Goal: Task Accomplishment & Management: Complete application form

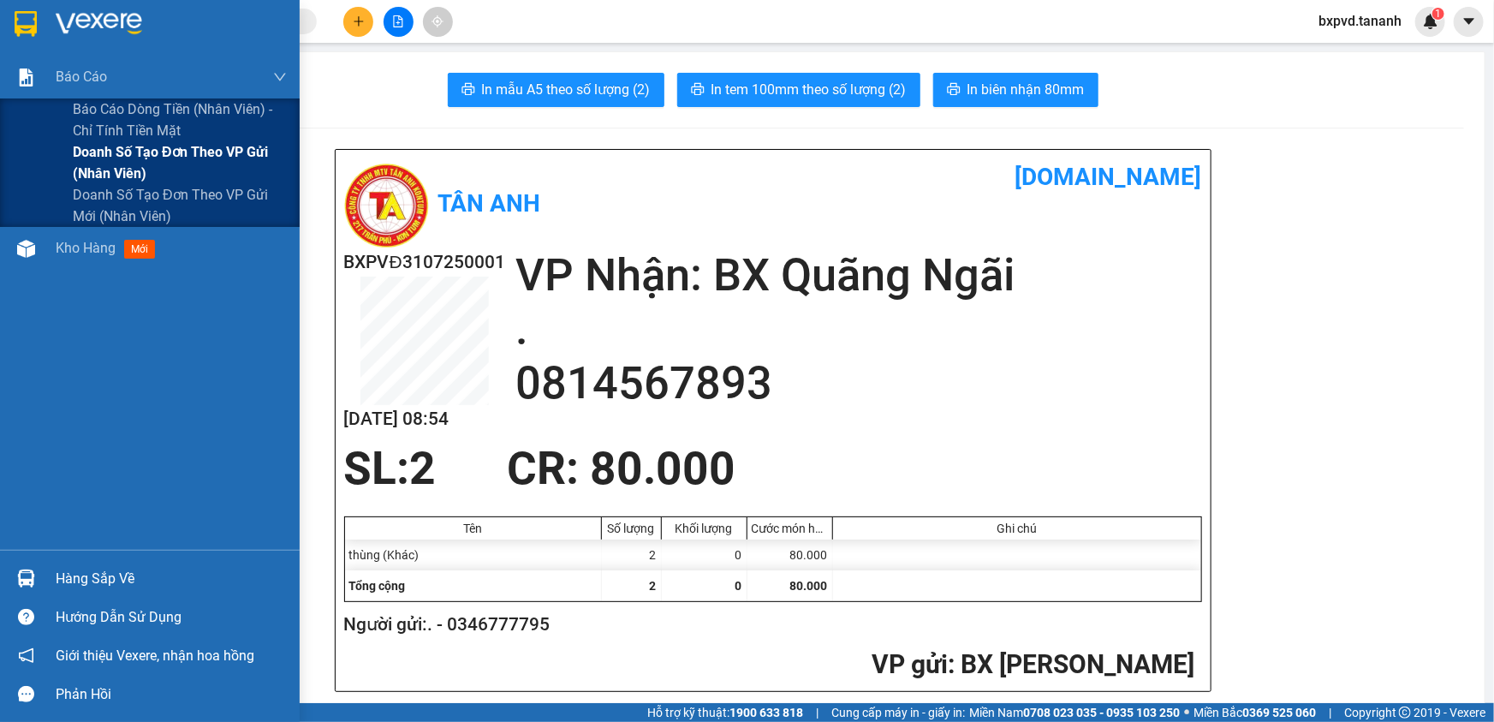
click at [137, 160] on span "Doanh số tạo đơn theo VP gửi (nhân viên)" at bounding box center [180, 162] width 214 height 43
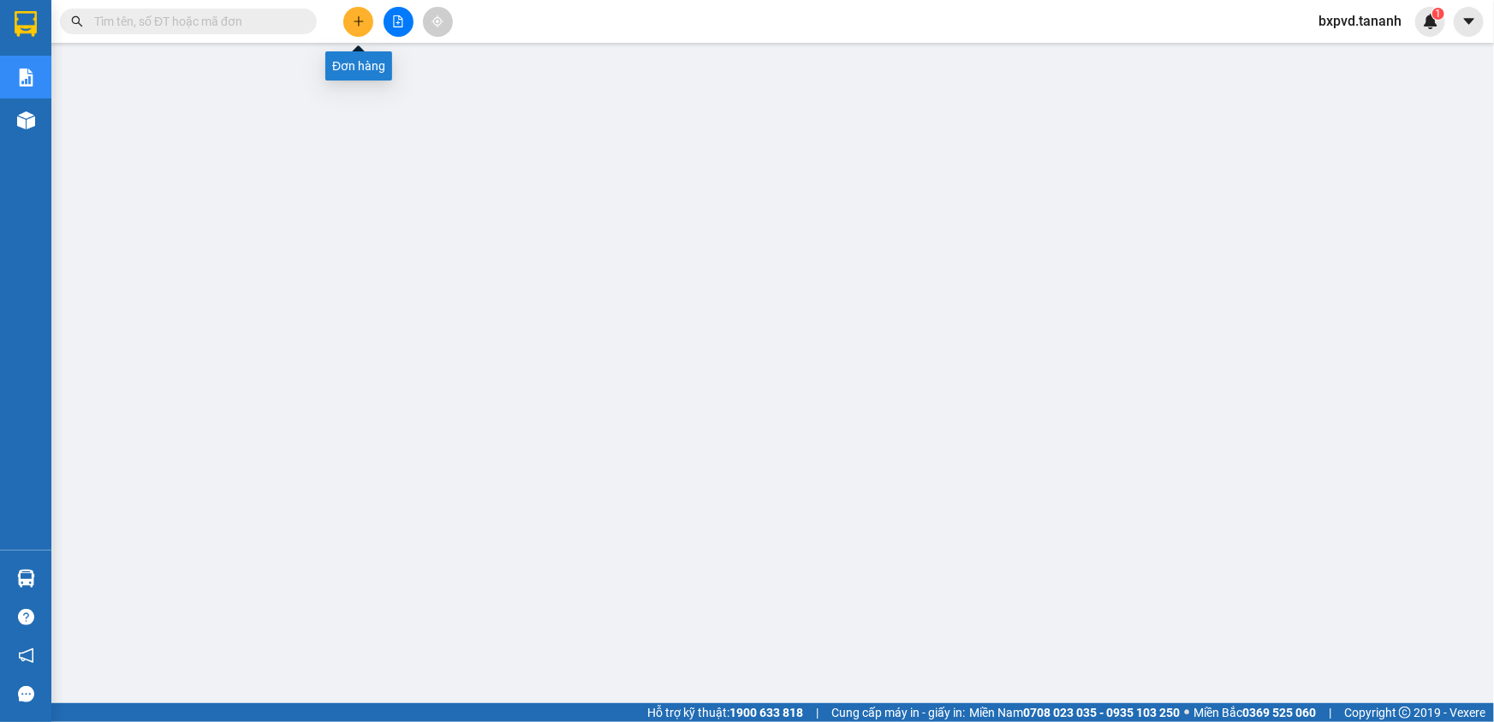
click at [356, 21] on icon "plus" at bounding box center [358, 21] width 9 height 1
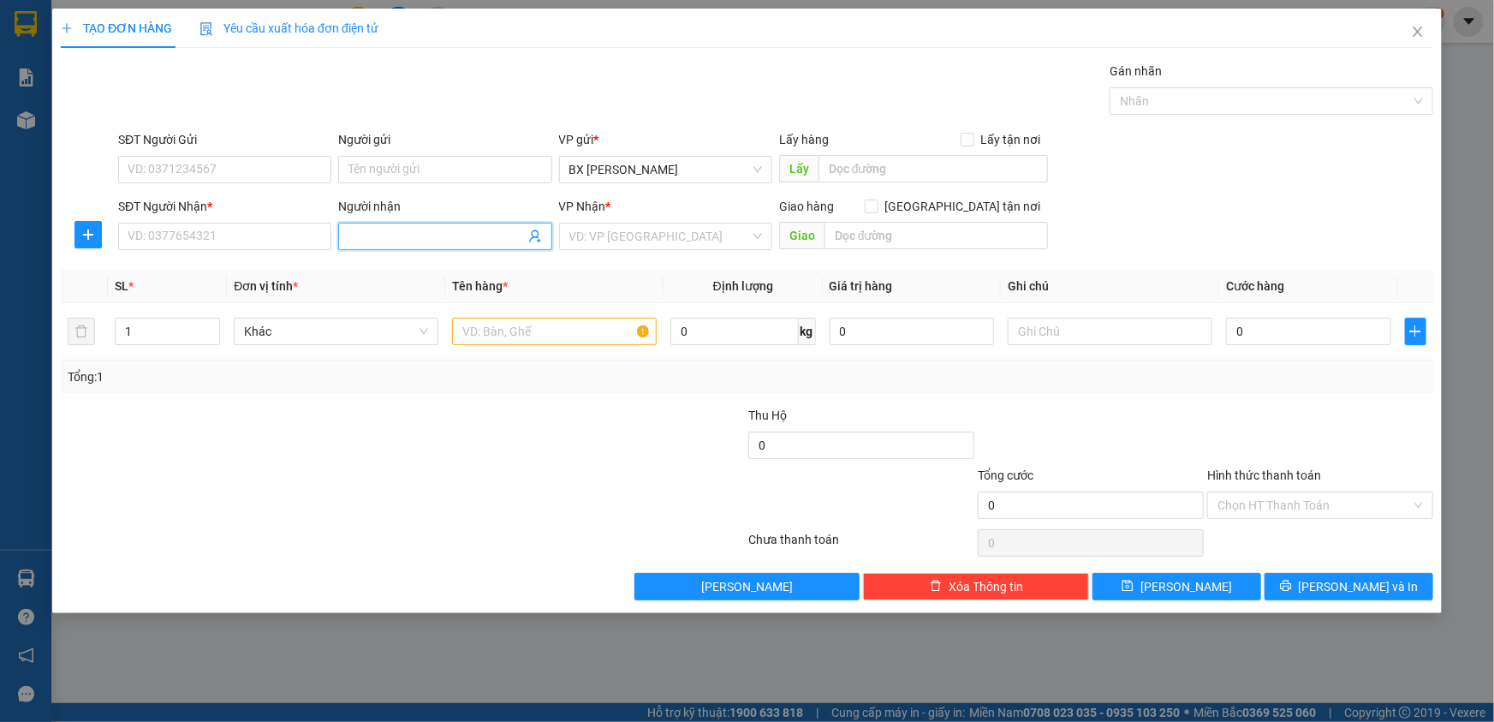
click at [513, 241] on input "Người nhận" at bounding box center [436, 236] width 176 height 19
click at [419, 164] on input "Người gửi" at bounding box center [444, 169] width 213 height 27
click at [425, 242] on input "MÃO" at bounding box center [436, 236] width 176 height 19
type input "M"
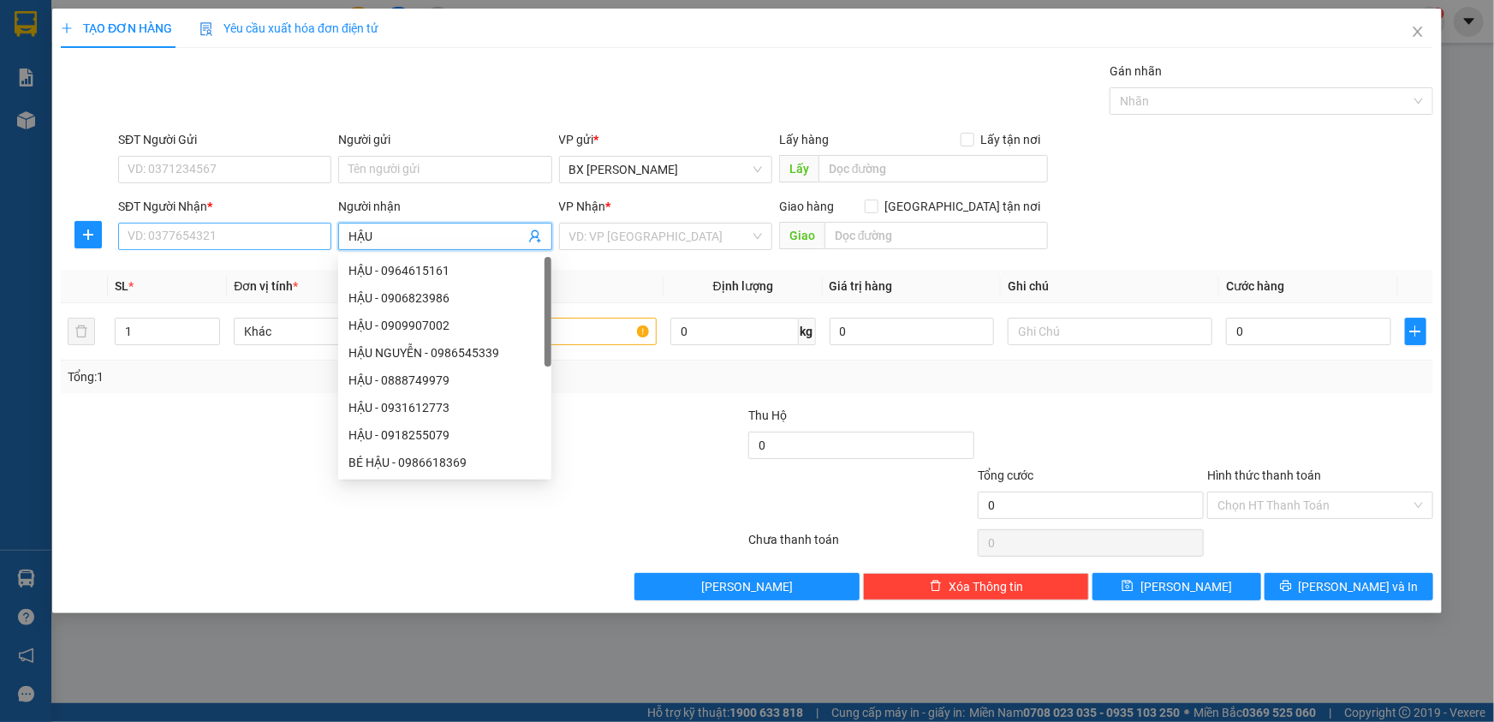
type input "HẬU"
click at [285, 236] on input "SĐT Người Nhận *" at bounding box center [224, 236] width 213 height 27
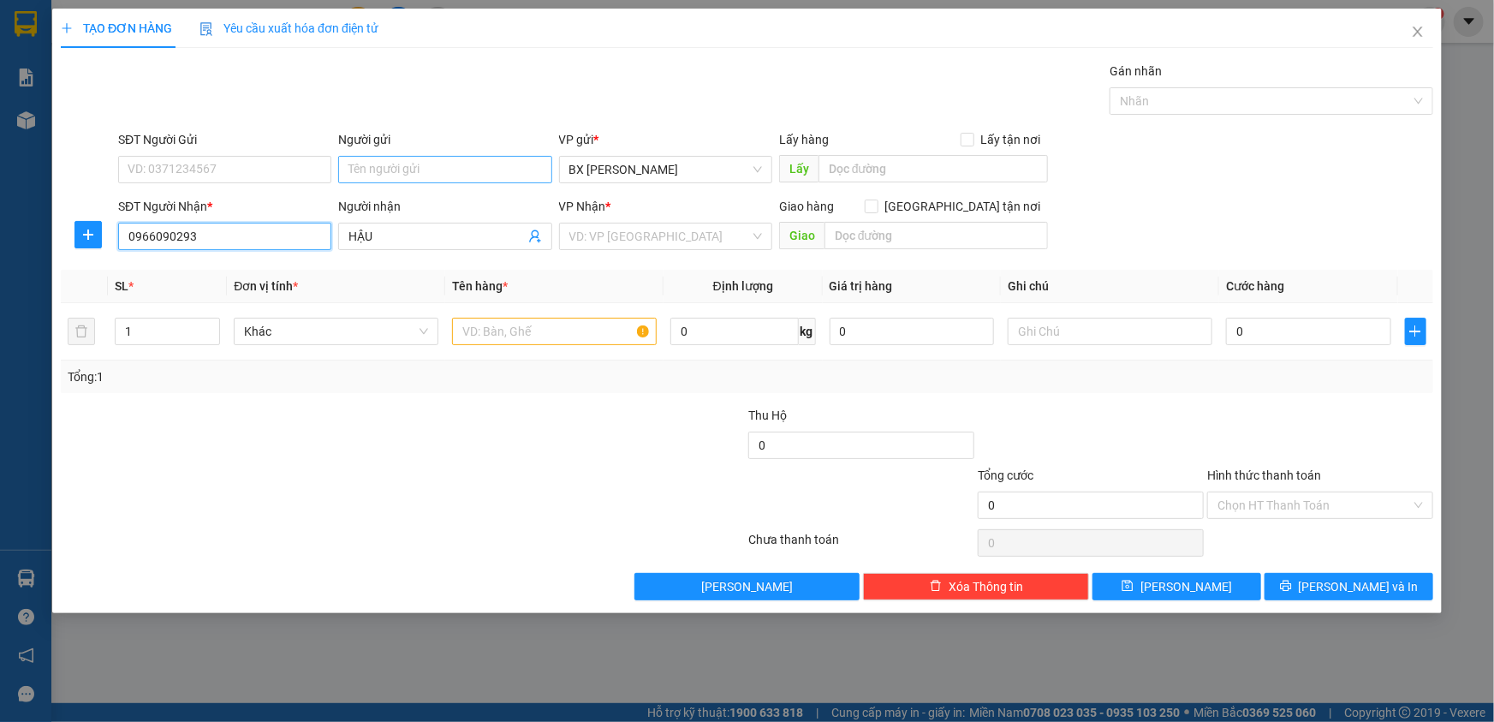
type input "0966090293"
click at [406, 163] on input "Người gửi" at bounding box center [444, 169] width 213 height 27
type input "MÃO"
click at [271, 172] on input "SĐT Người Gửi" at bounding box center [224, 169] width 213 height 27
type input "0399290212"
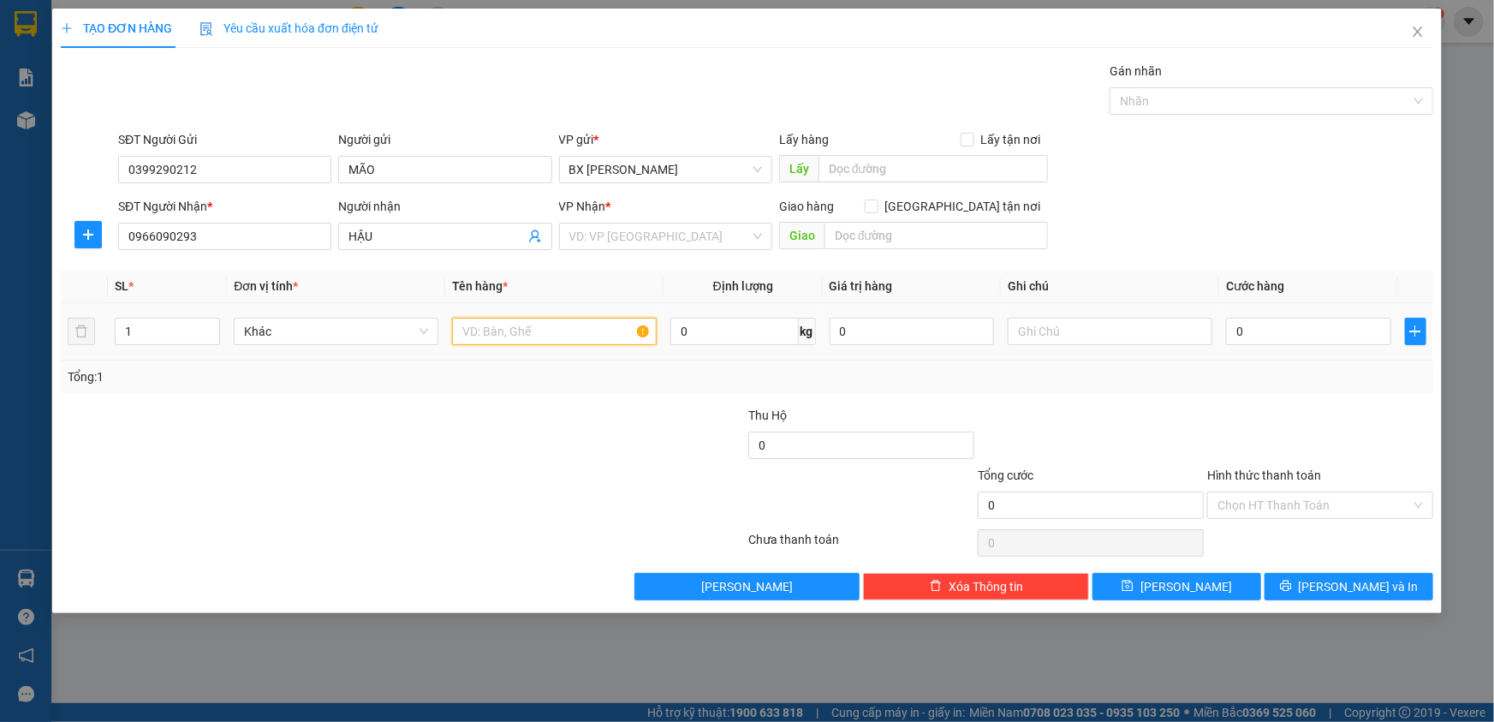
click at [582, 330] on input "text" at bounding box center [554, 331] width 205 height 27
type input "1 KIỆN"
click at [708, 234] on input "search" at bounding box center [659, 236] width 181 height 26
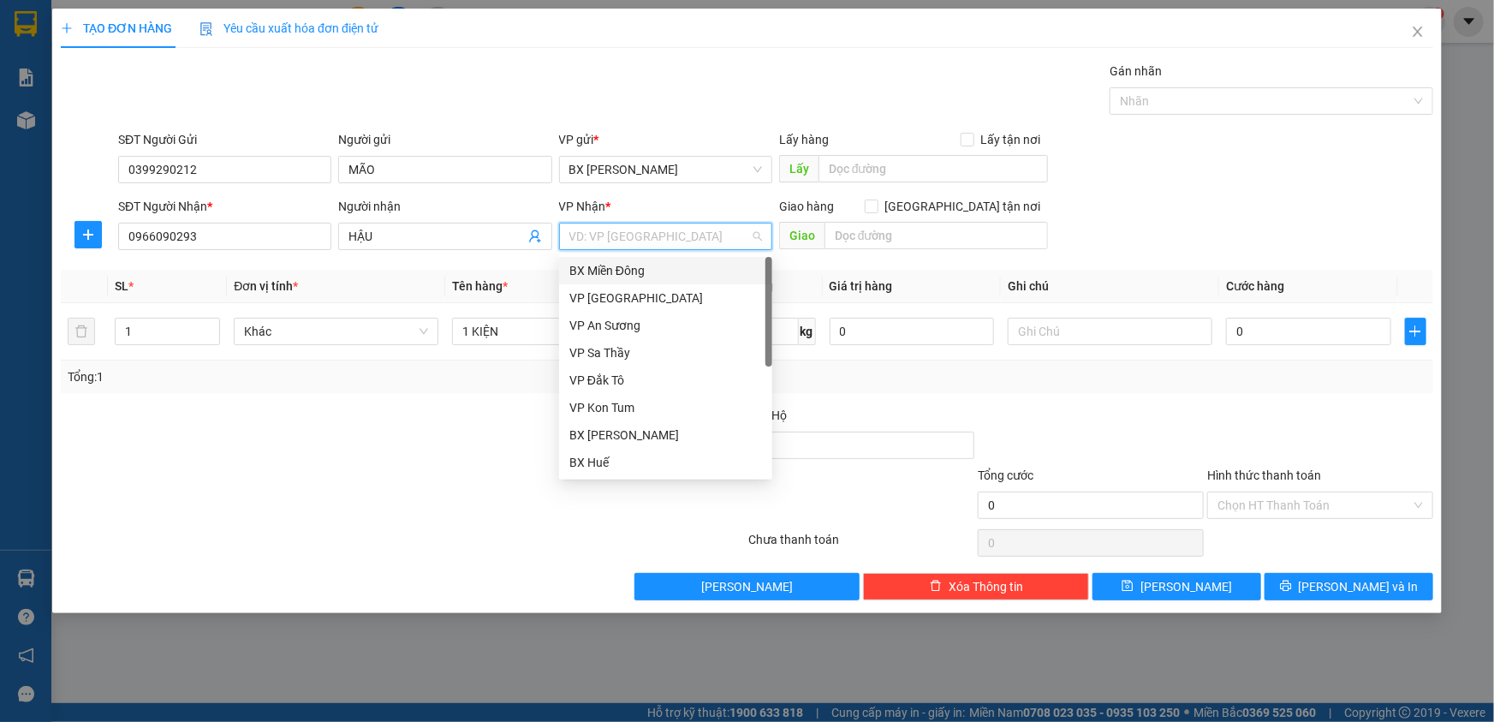
drag, startPoint x: 689, startPoint y: 270, endPoint x: 842, endPoint y: 251, distance: 153.5
click at [689, 271] on div "BX Miền Đông" at bounding box center [665, 270] width 193 height 19
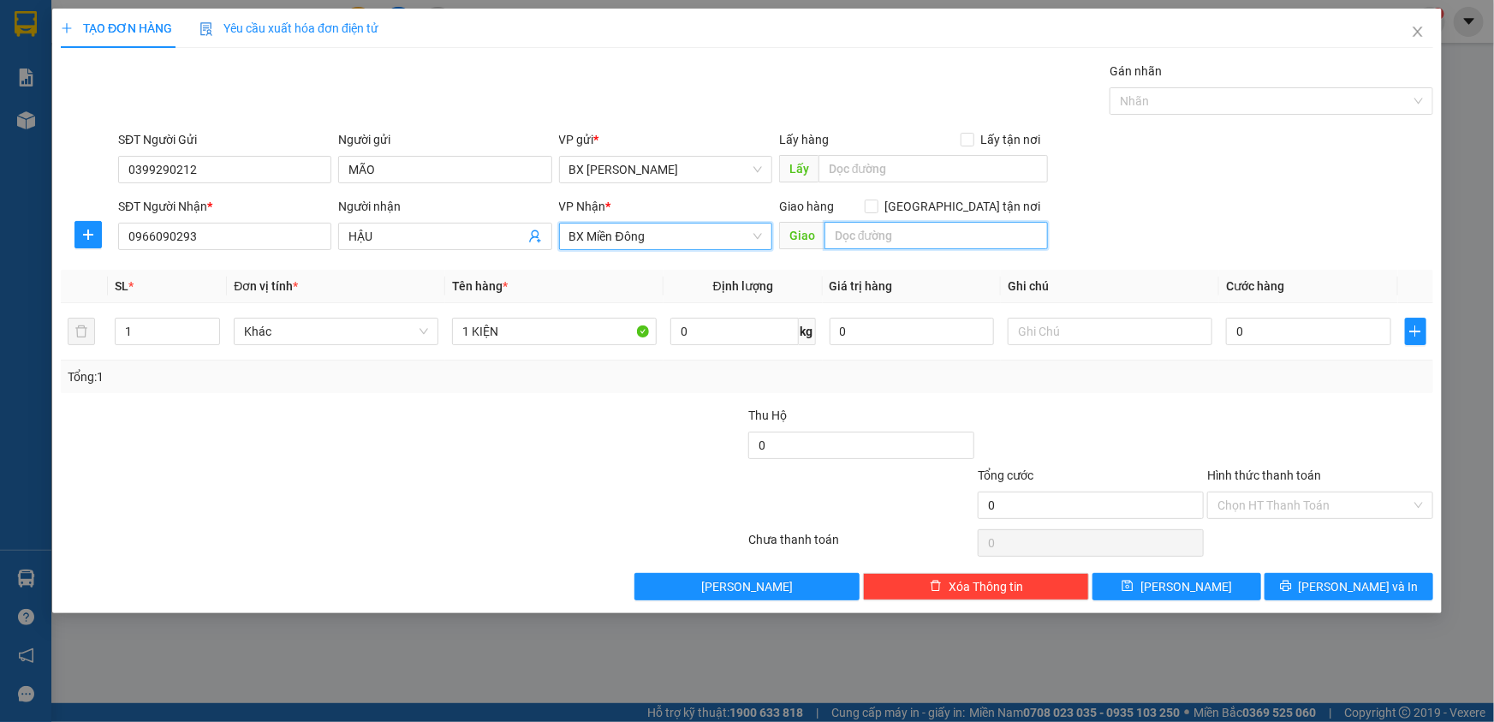
click at [870, 235] on input "text" at bounding box center [935, 235] width 223 height 27
type input "CC BÌNH DƯƠNG"
click at [1306, 334] on input "0" at bounding box center [1308, 331] width 165 height 27
type input "3"
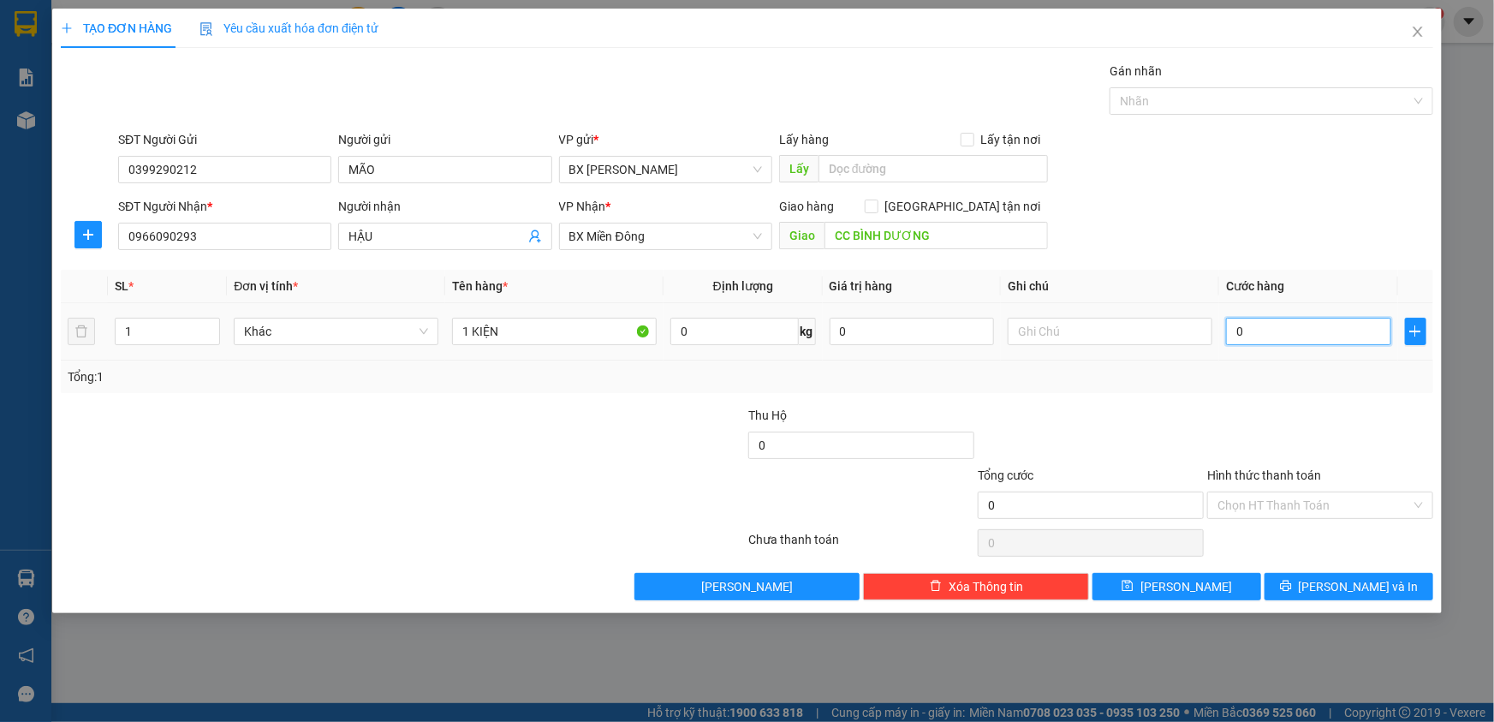
type input "3"
type input "30"
type input "300"
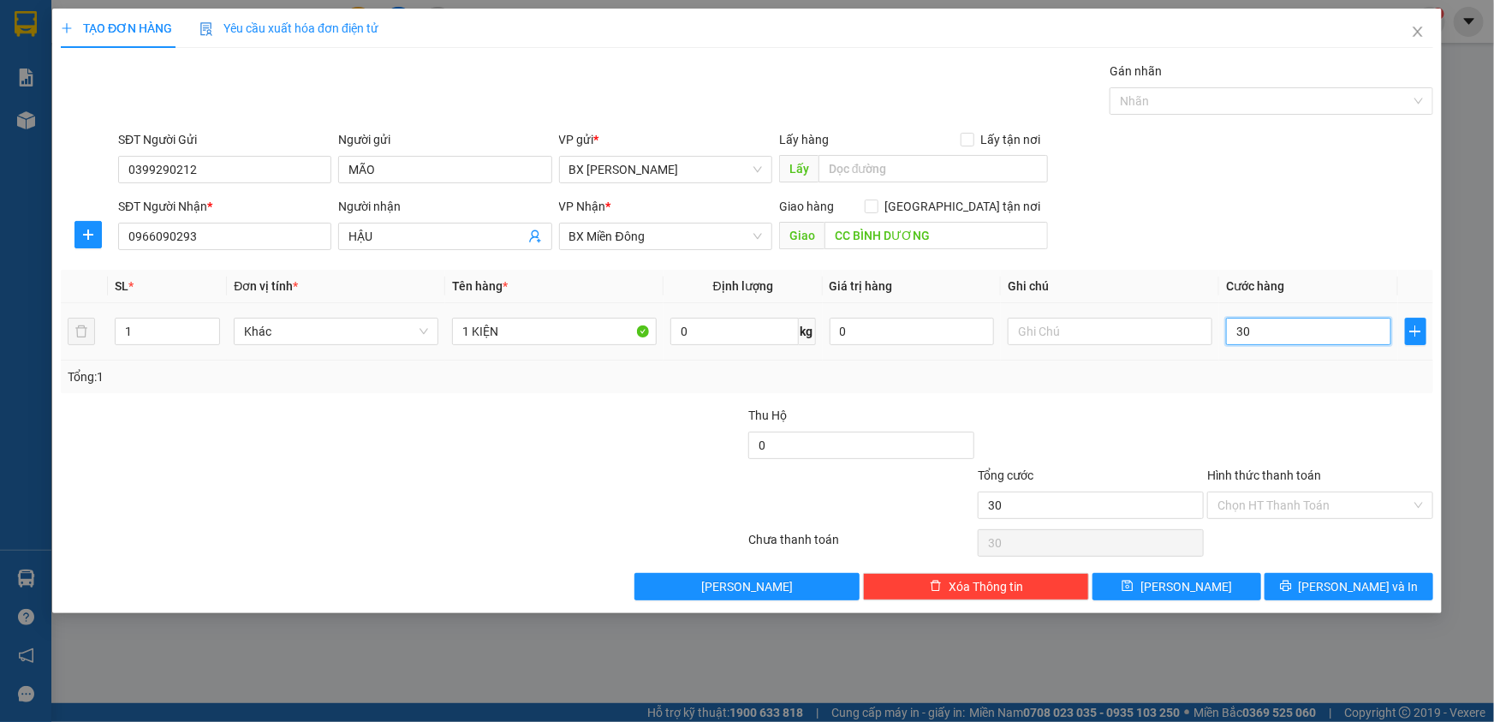
type input "300"
type input "300.000"
click at [1321, 503] on input "Hình thức thanh toán" at bounding box center [1313, 505] width 193 height 26
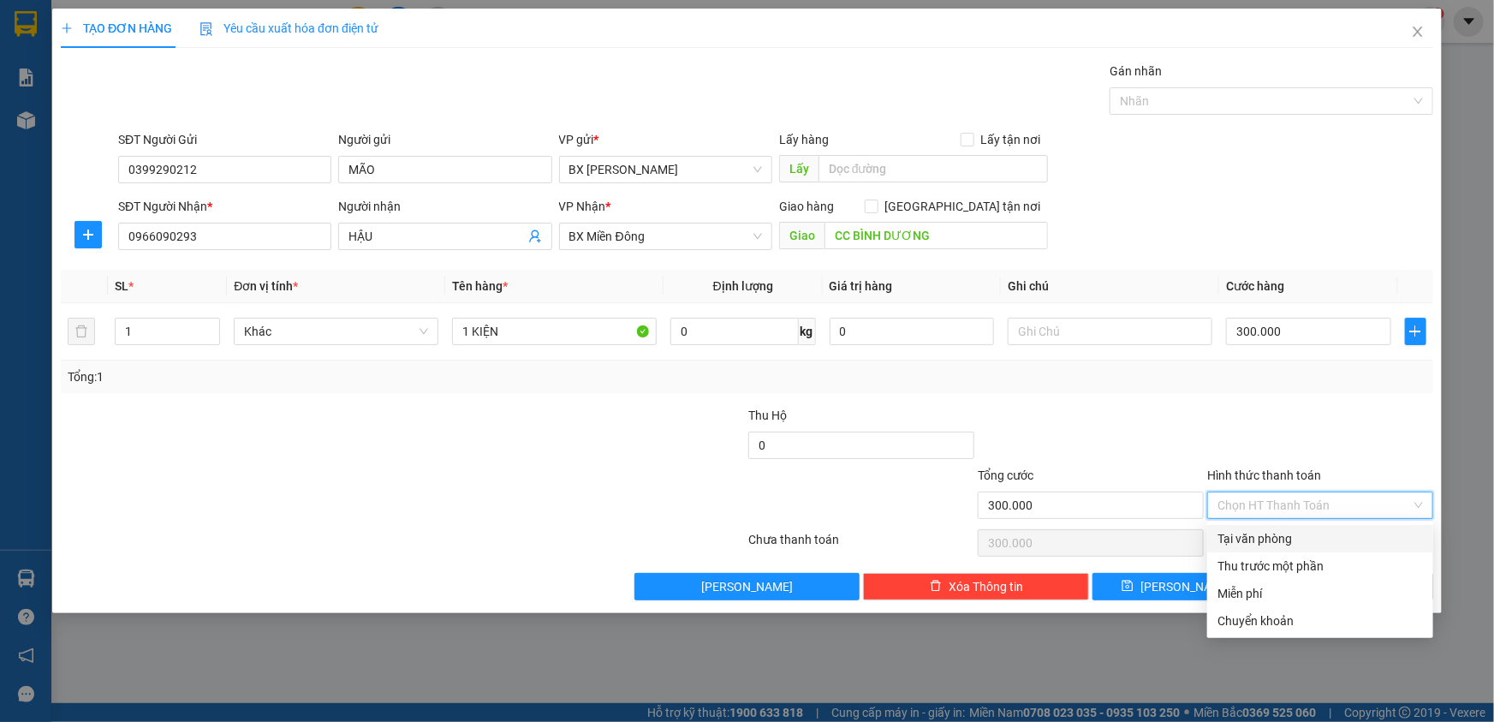
click at [1302, 541] on div "Tại văn phòng" at bounding box center [1319, 538] width 205 height 19
type input "0"
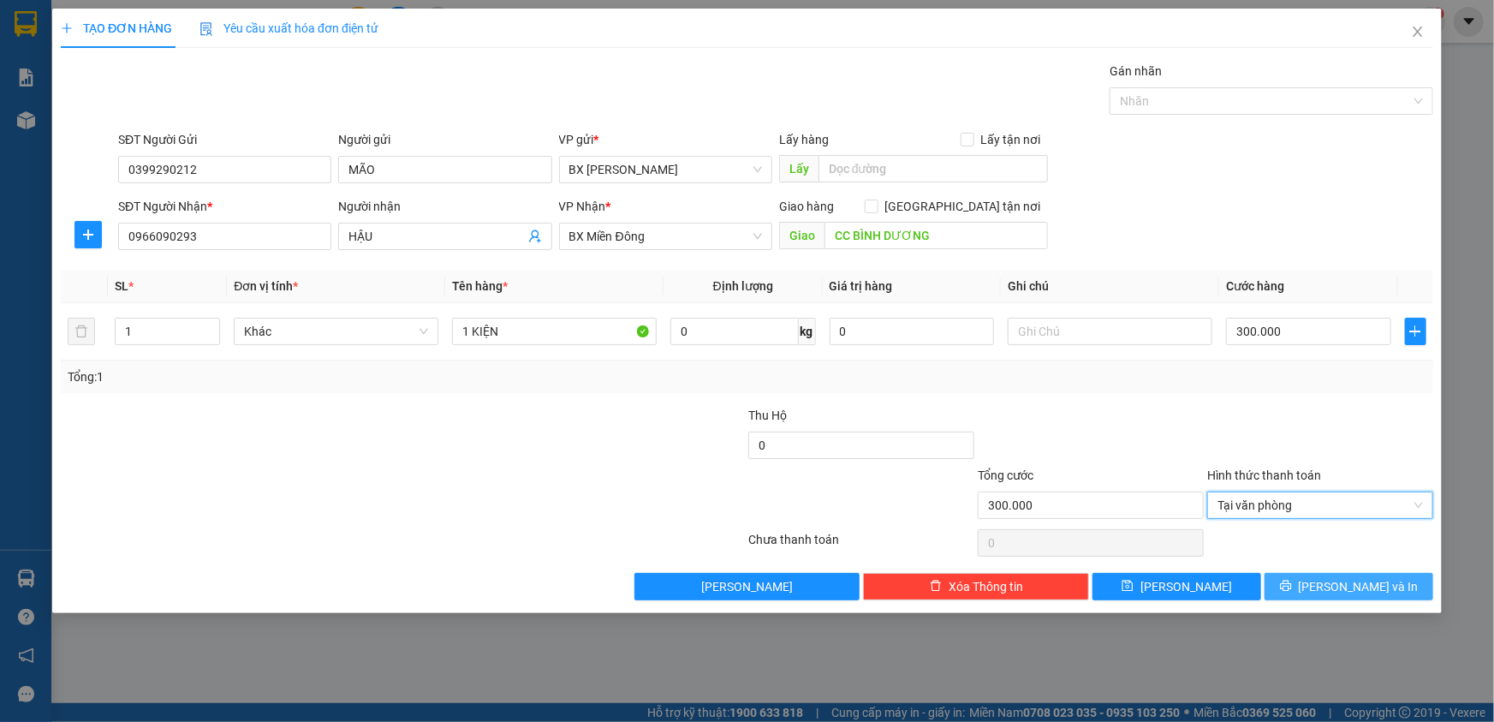
click at [1323, 577] on button "[PERSON_NAME] và In" at bounding box center [1348, 586] width 169 height 27
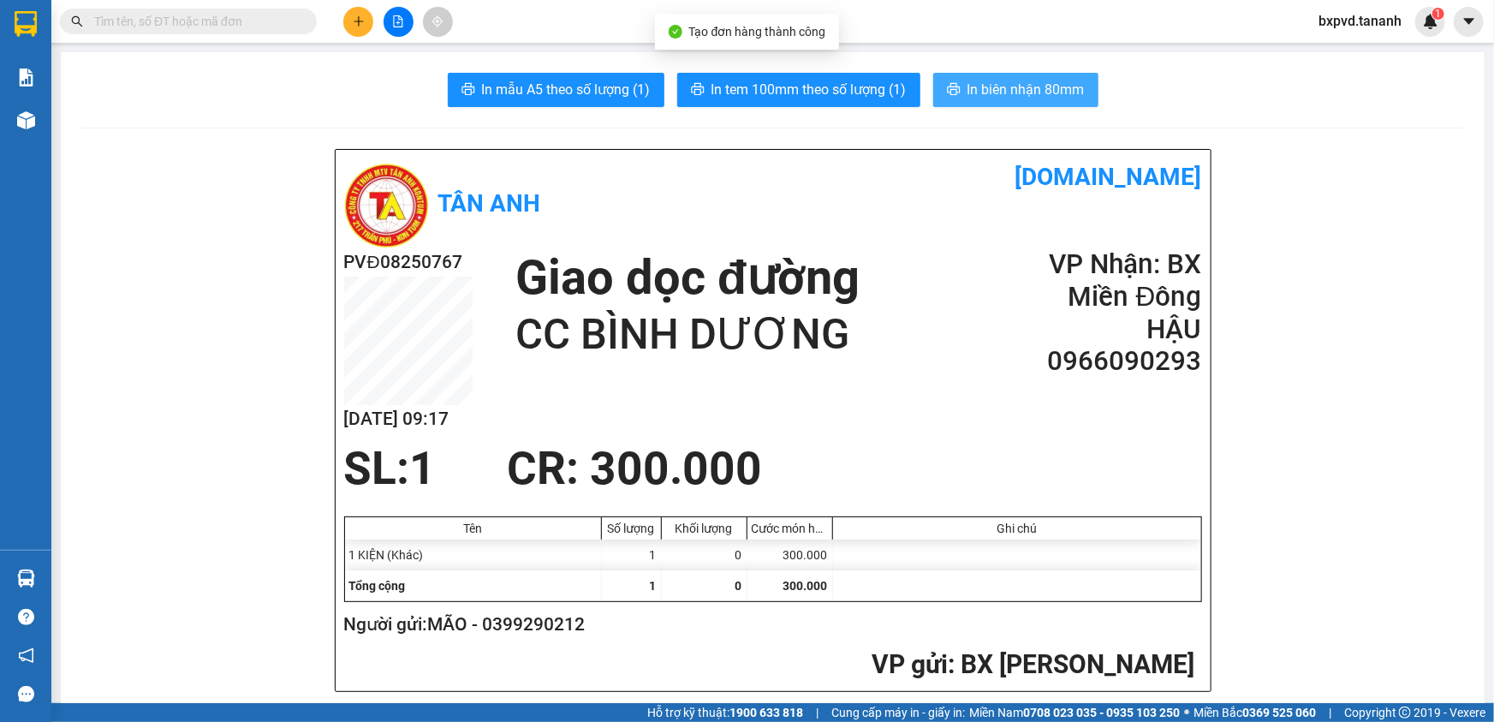
click at [955, 84] on button "In biên nhận 80mm" at bounding box center [1015, 90] width 165 height 34
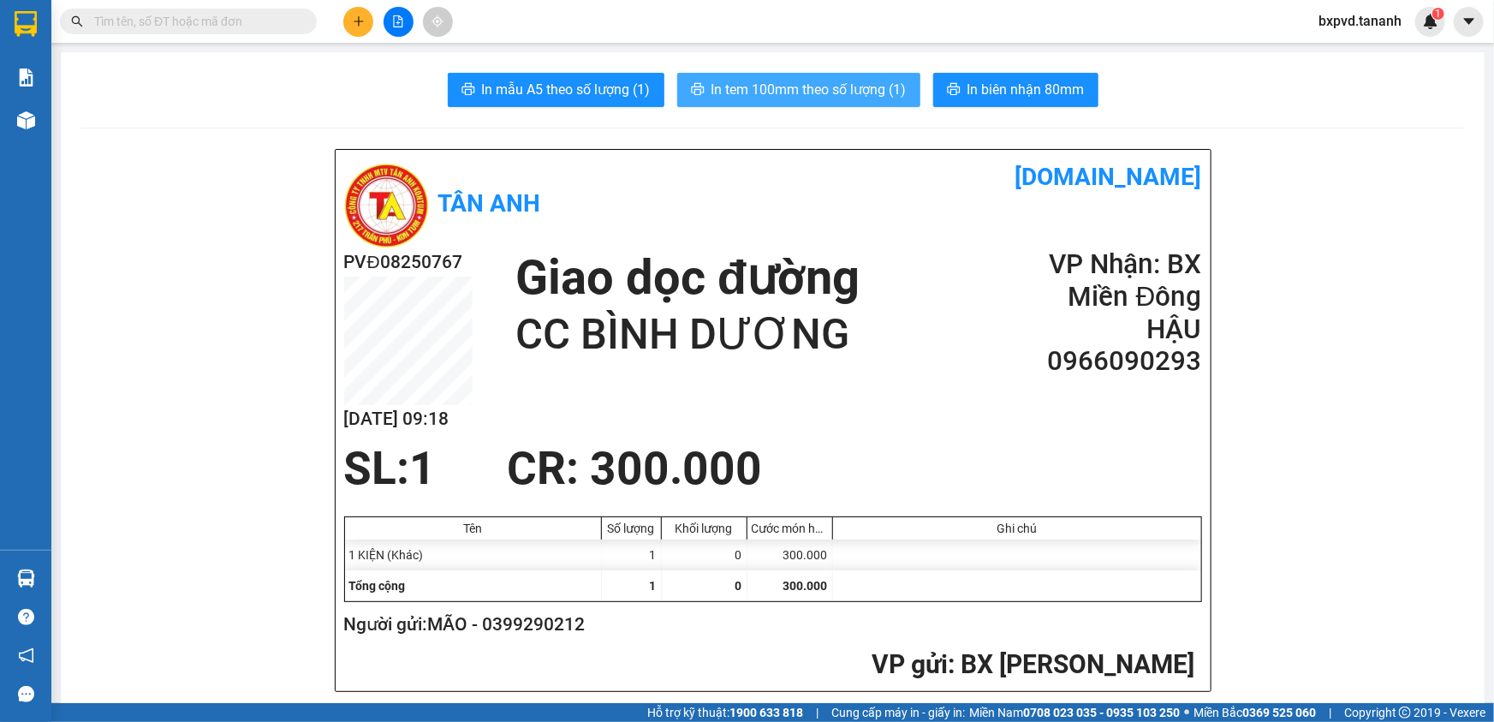
click at [830, 80] on span "In tem 100mm theo số lượng (1)" at bounding box center [808, 89] width 195 height 21
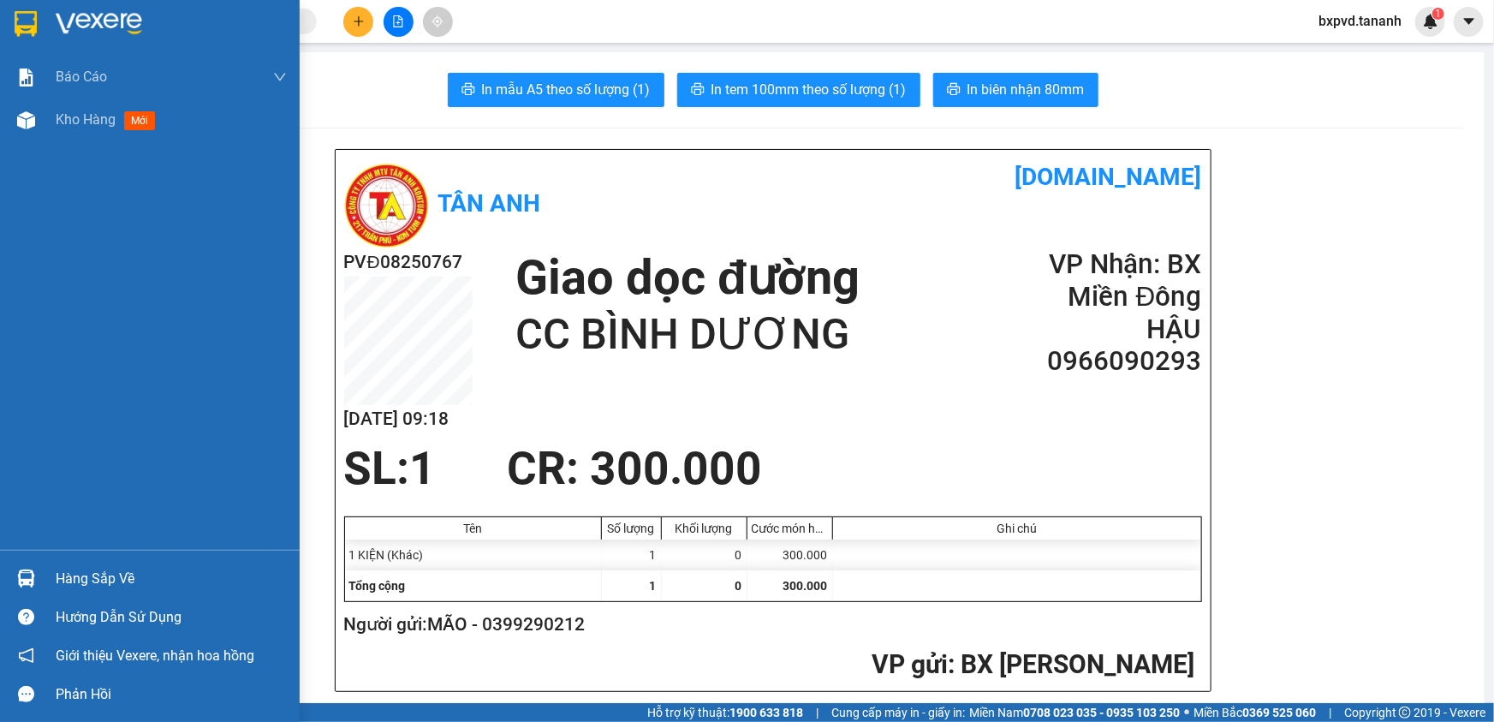
click at [80, 15] on img at bounding box center [99, 24] width 86 height 26
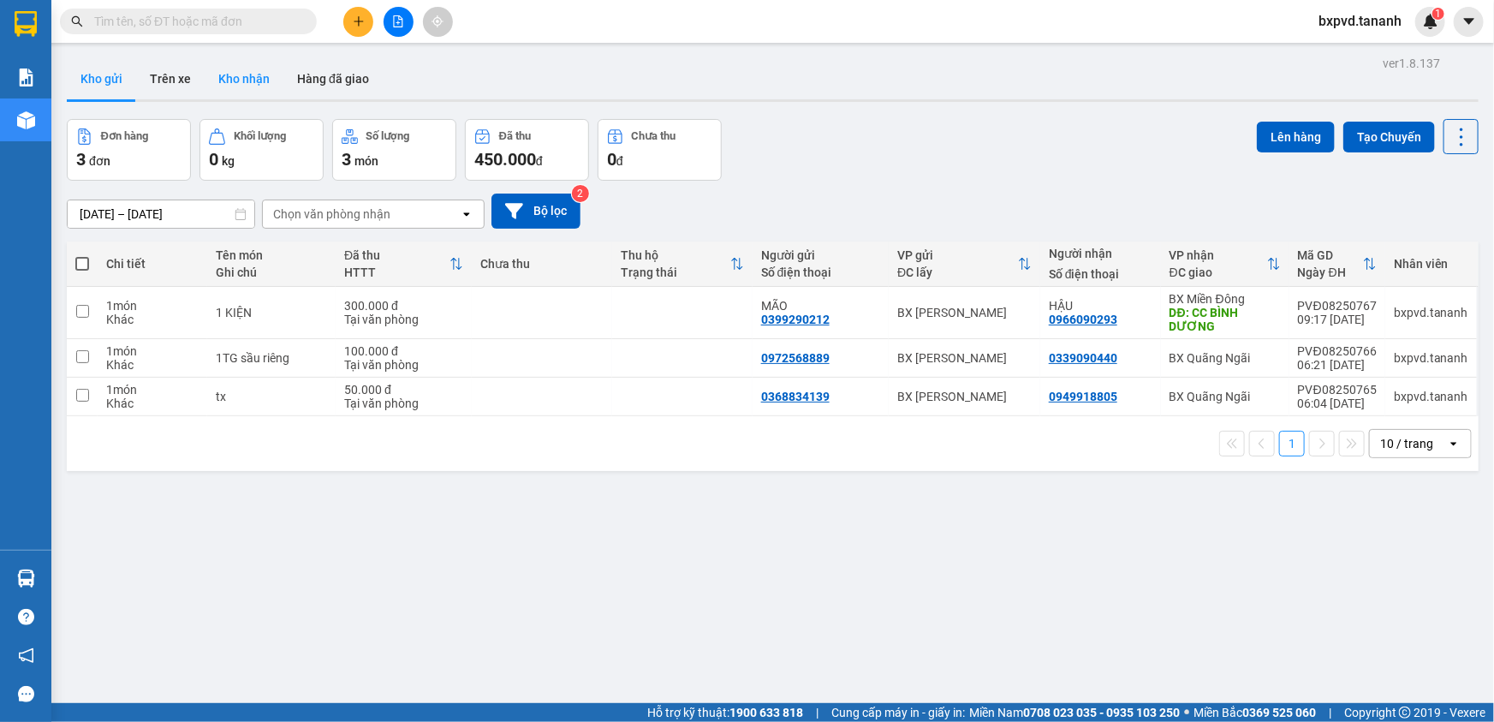
click at [241, 87] on button "Kho nhận" at bounding box center [244, 78] width 79 height 41
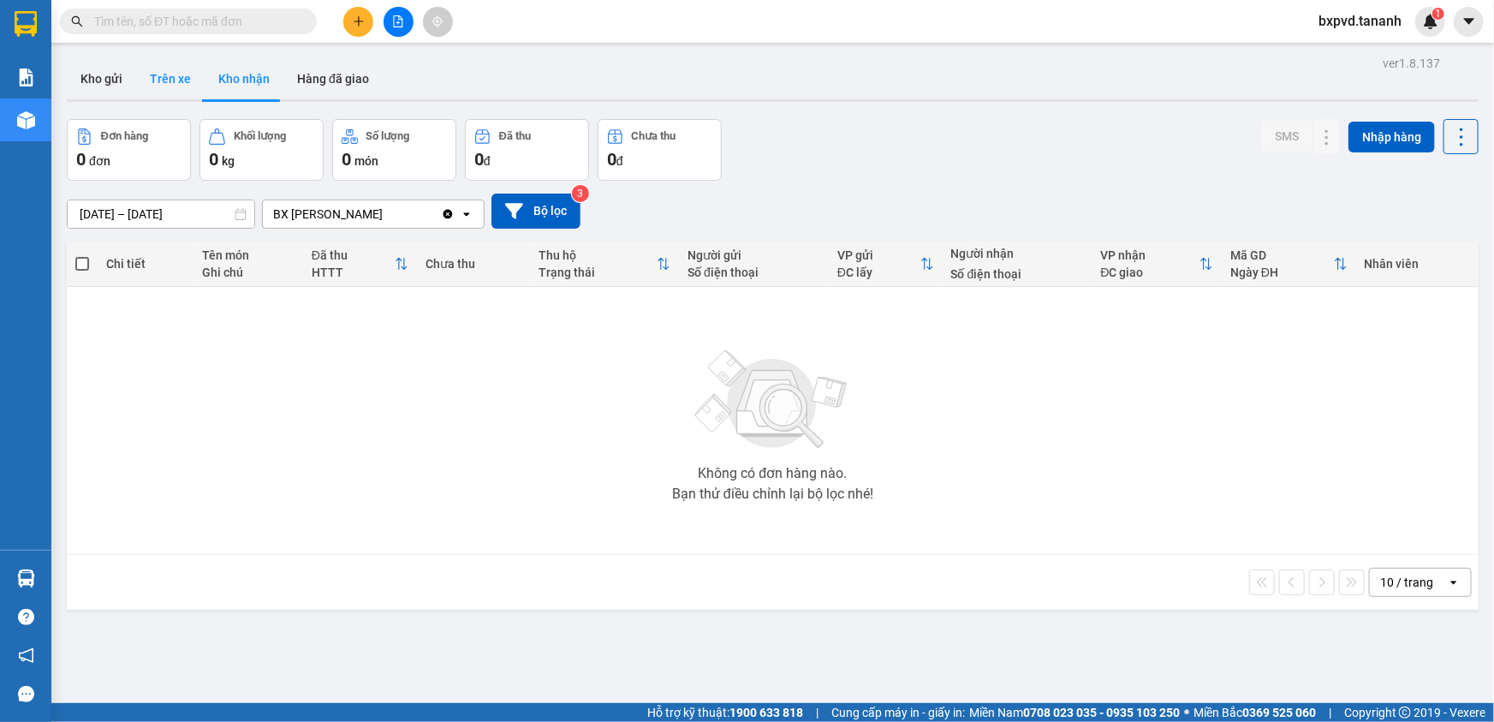
click at [170, 84] on button "Trên xe" at bounding box center [170, 78] width 68 height 41
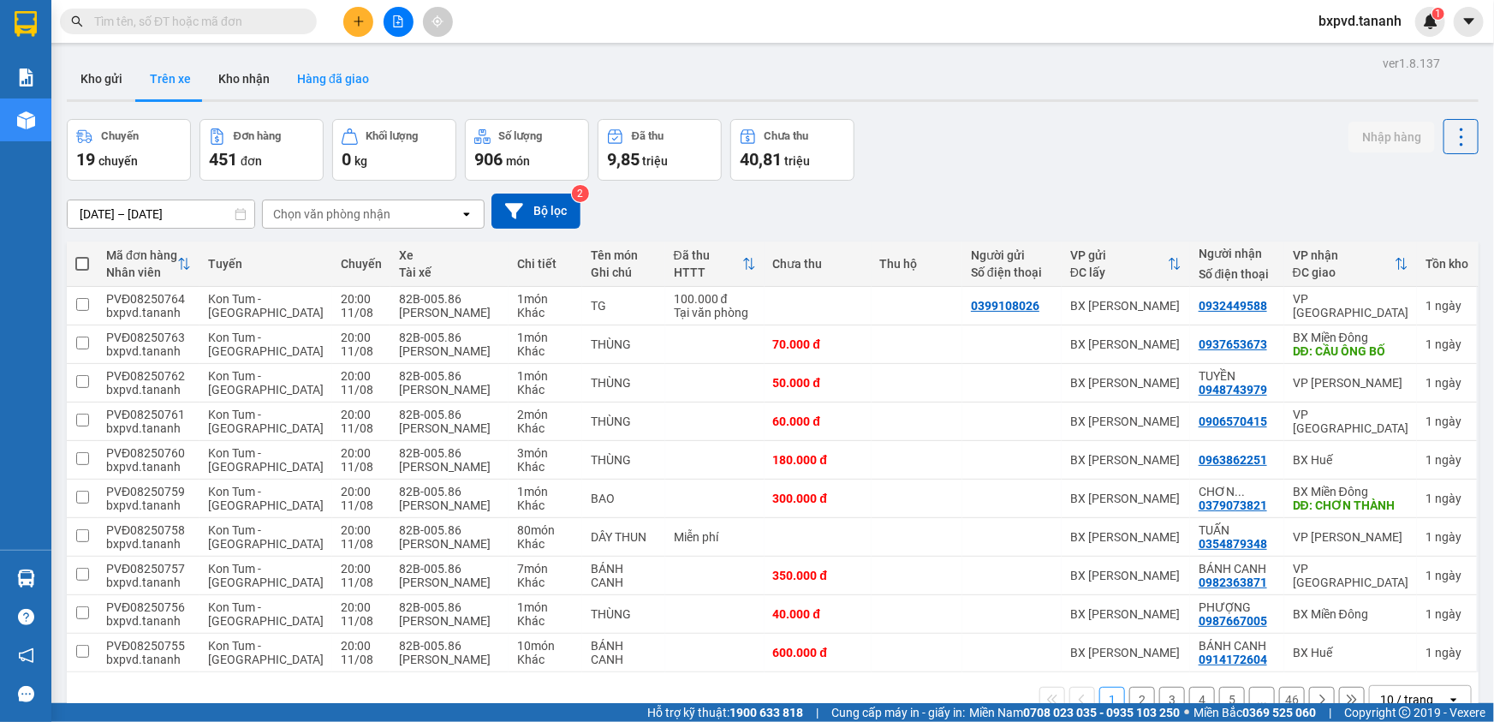
click at [353, 68] on button "Hàng đã giao" at bounding box center [332, 78] width 99 height 41
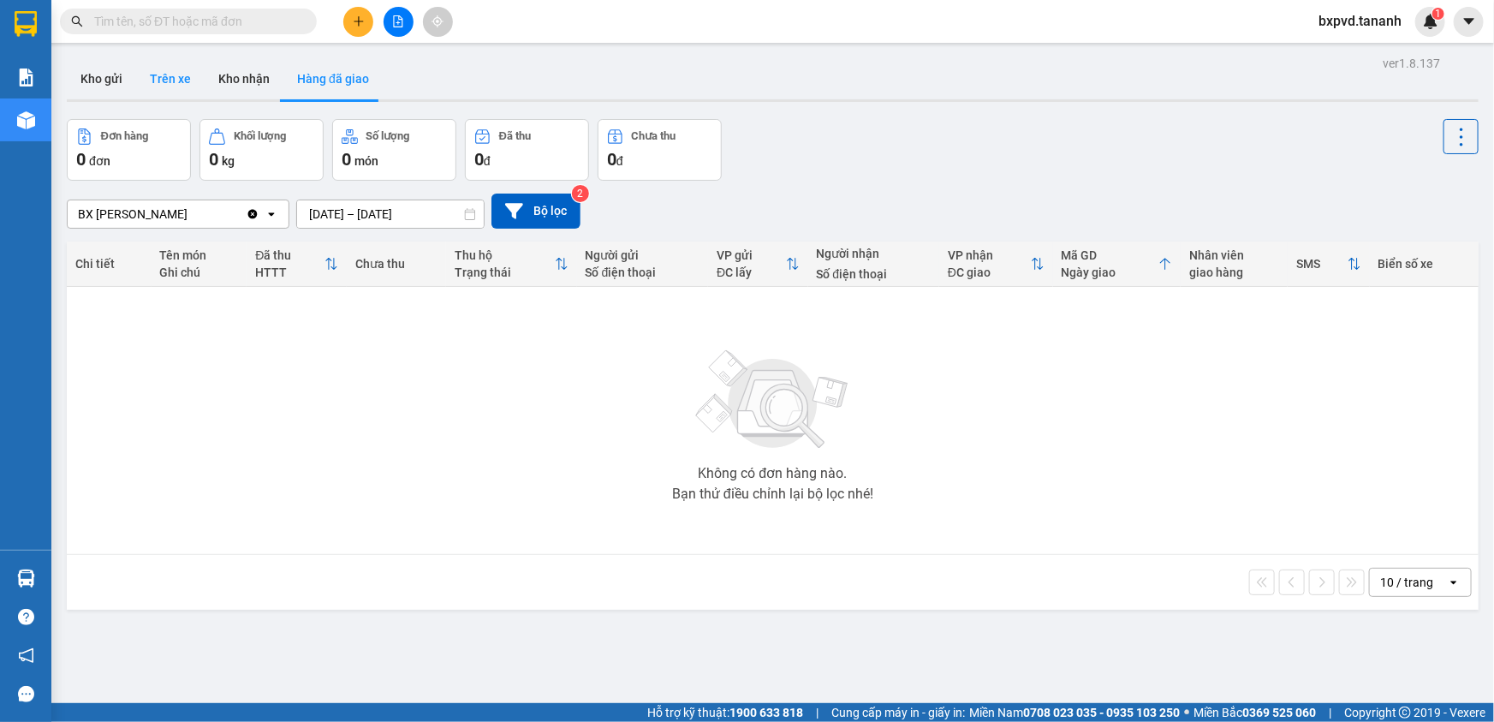
click at [191, 77] on button "Trên xe" at bounding box center [170, 78] width 68 height 41
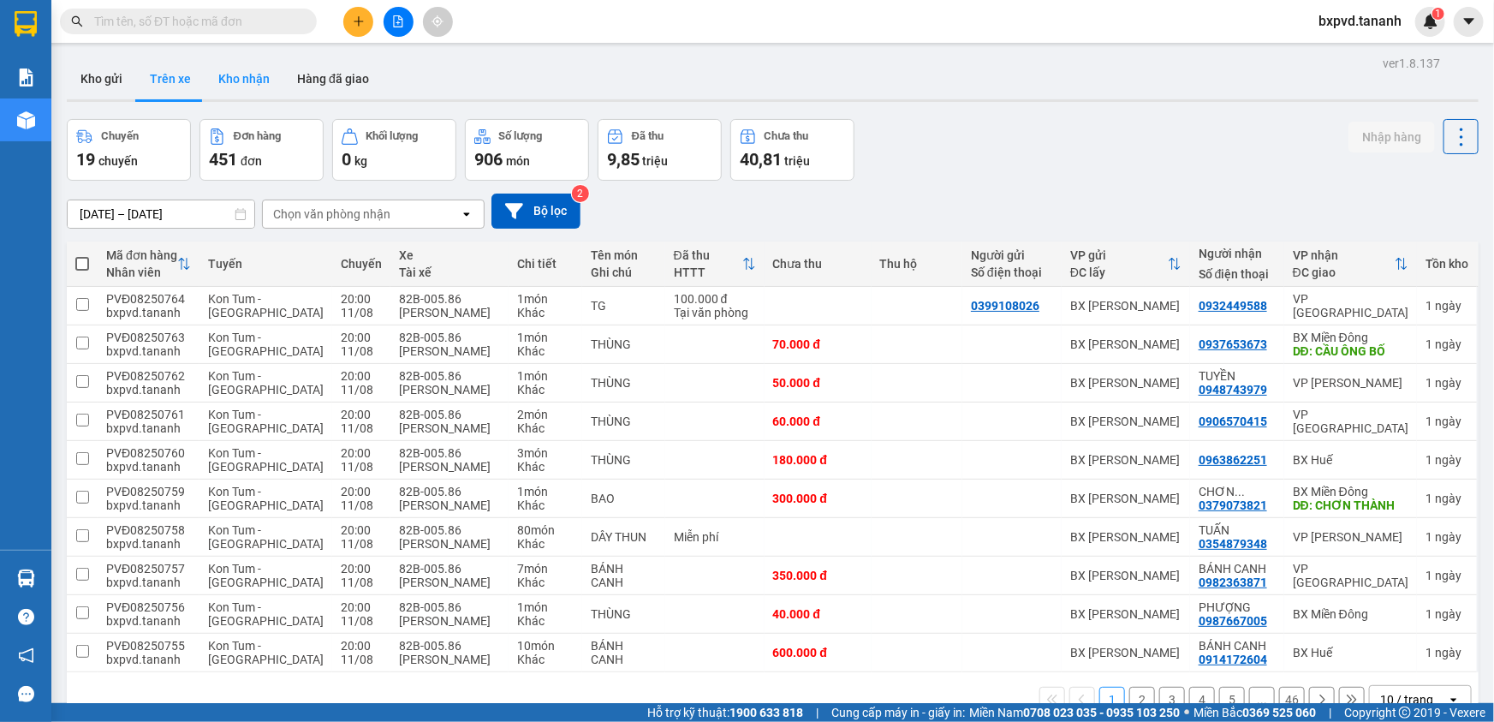
click at [241, 86] on button "Kho nhận" at bounding box center [244, 78] width 79 height 41
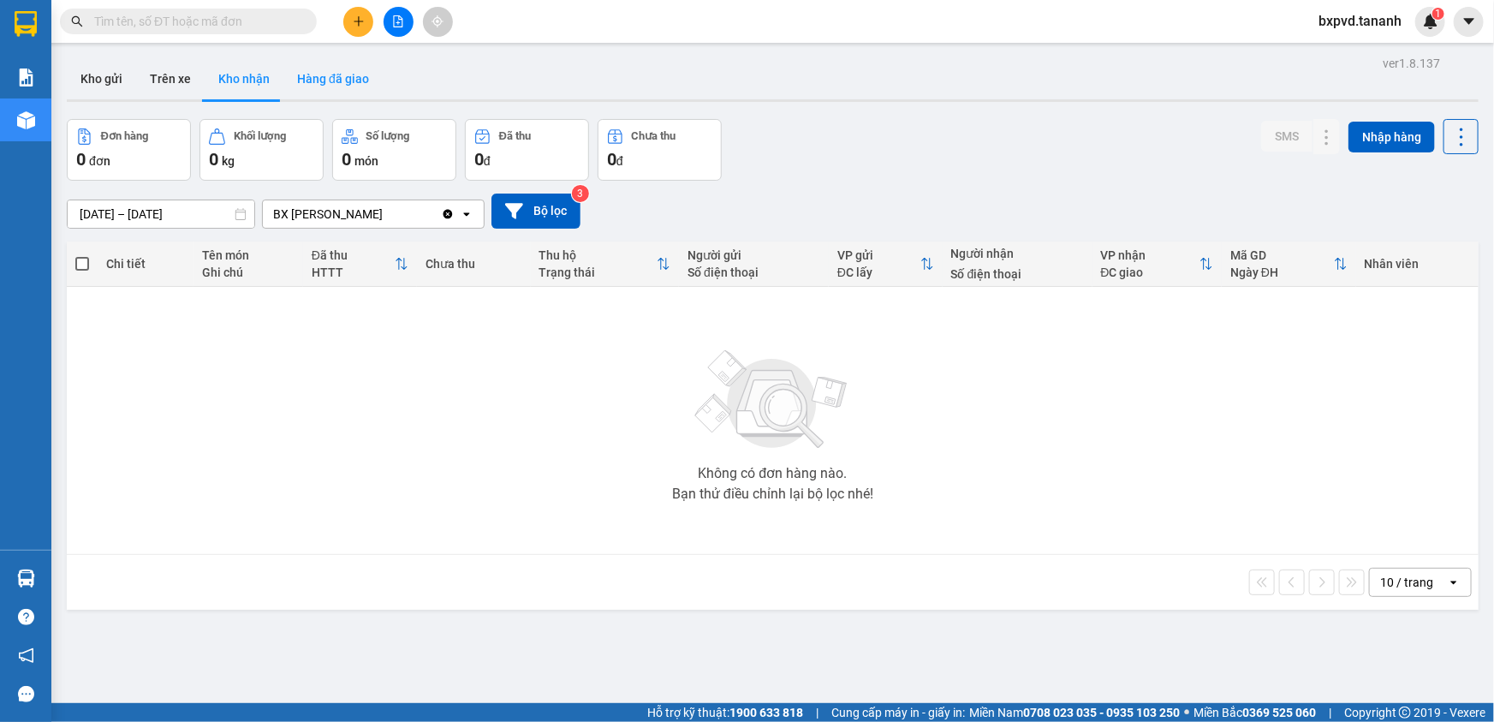
click at [337, 79] on button "Hàng đã giao" at bounding box center [332, 78] width 99 height 41
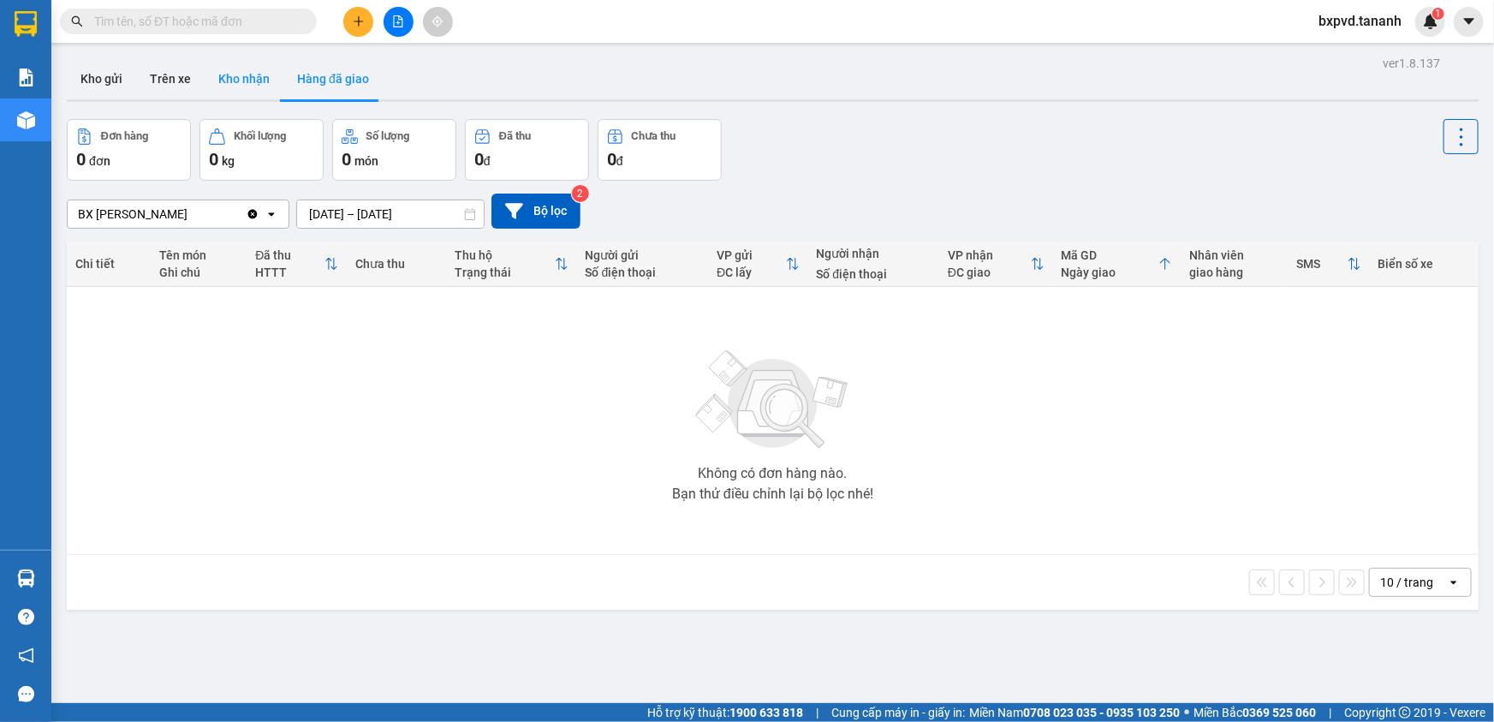
click at [240, 92] on button "Kho nhận" at bounding box center [244, 78] width 79 height 41
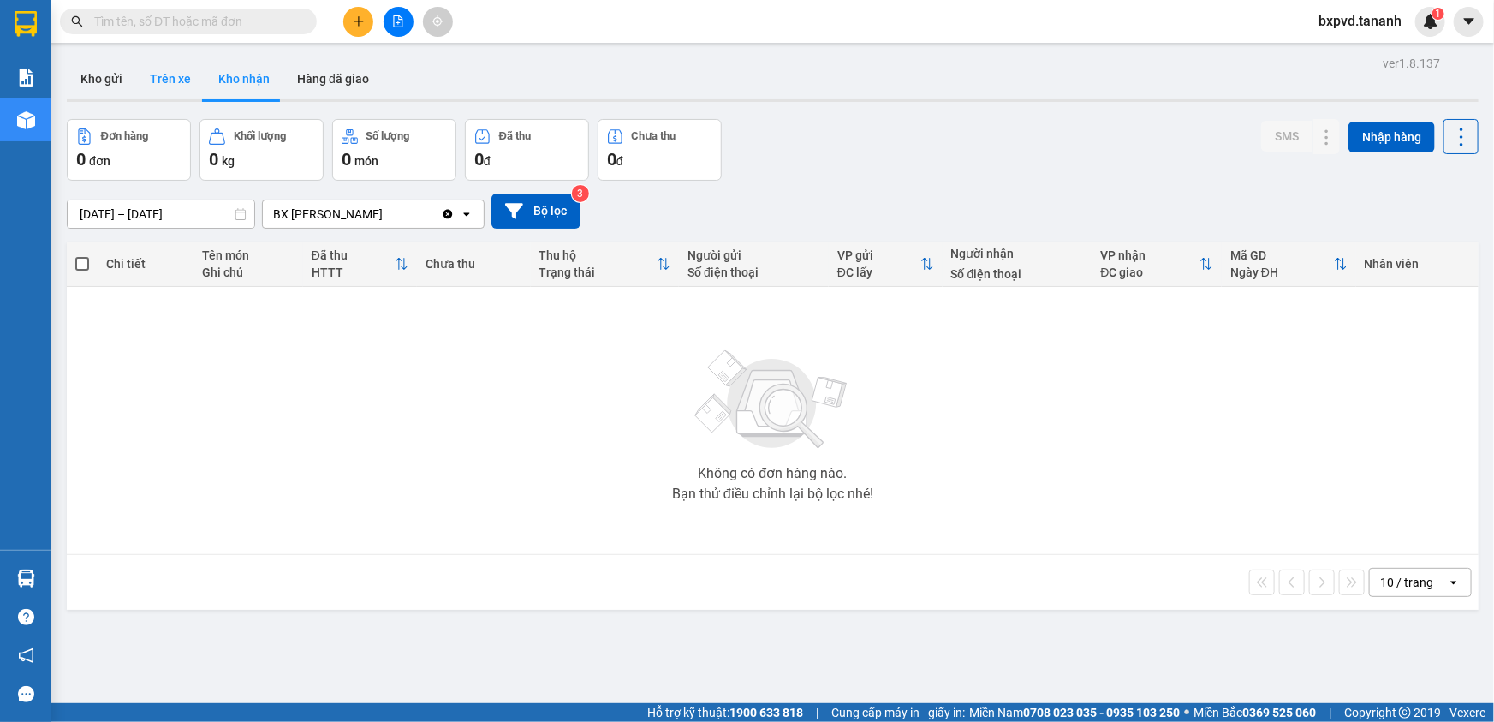
click at [166, 80] on button "Trên xe" at bounding box center [170, 78] width 68 height 41
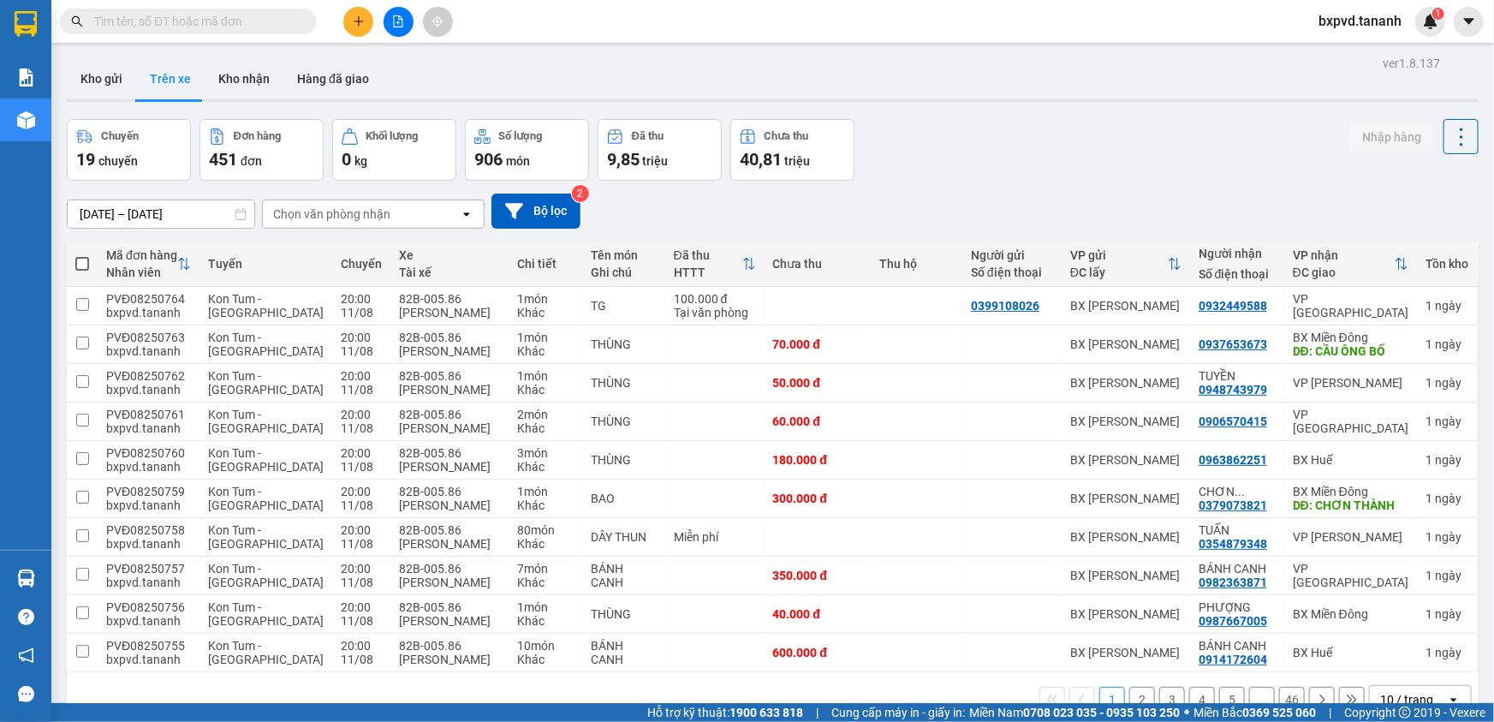
click at [679, 140] on div "Đã thu" at bounding box center [659, 136] width 105 height 16
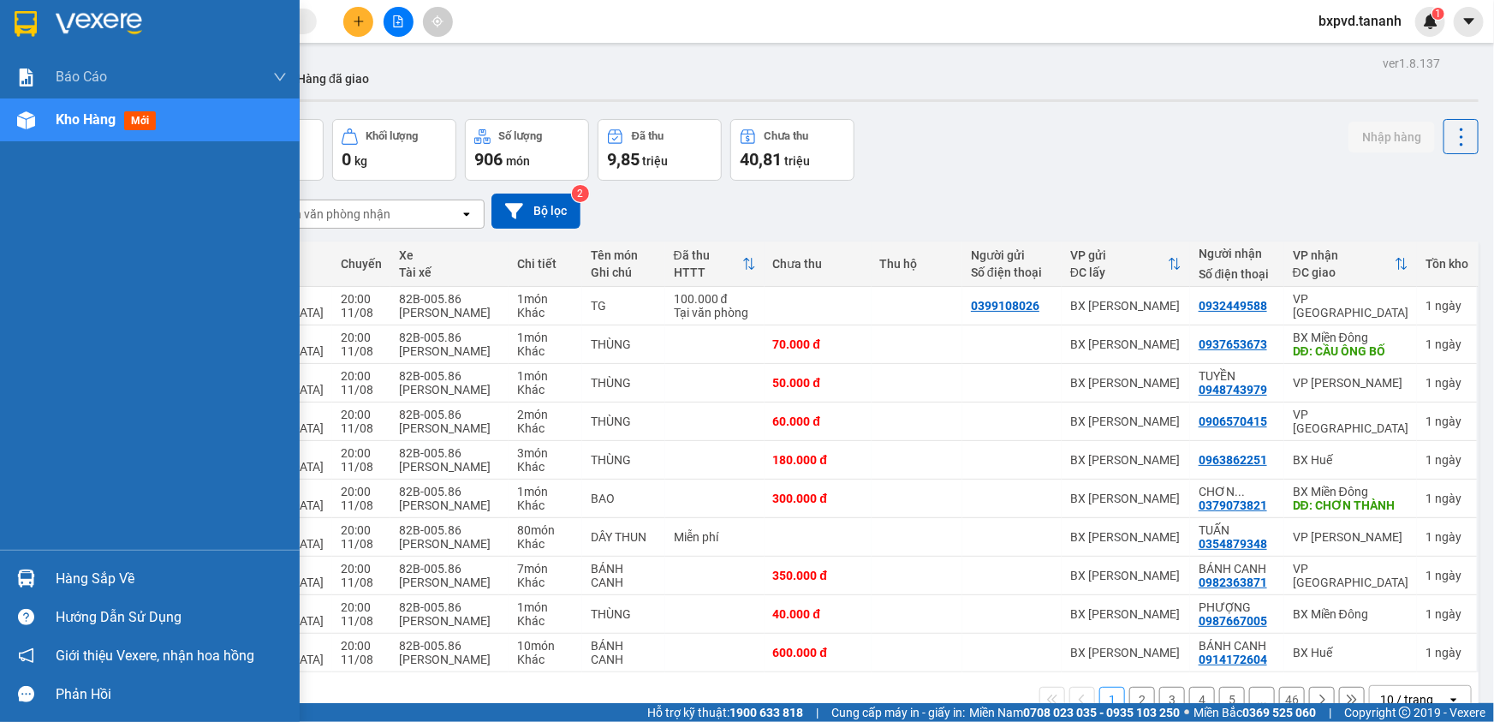
click at [32, 15] on img at bounding box center [26, 24] width 22 height 26
